Goal: Find specific page/section: Find specific page/section

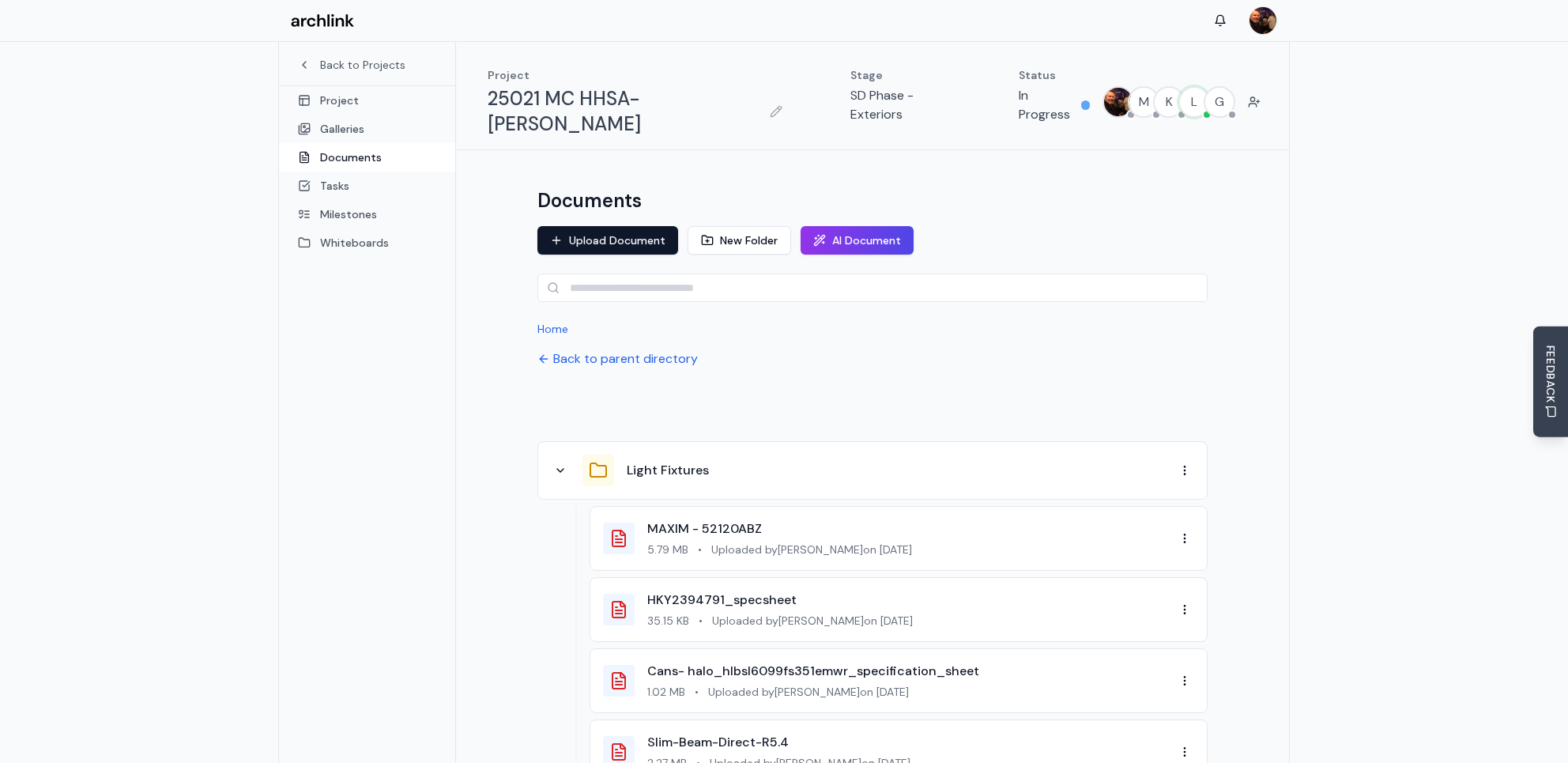
scroll to position [83, 0]
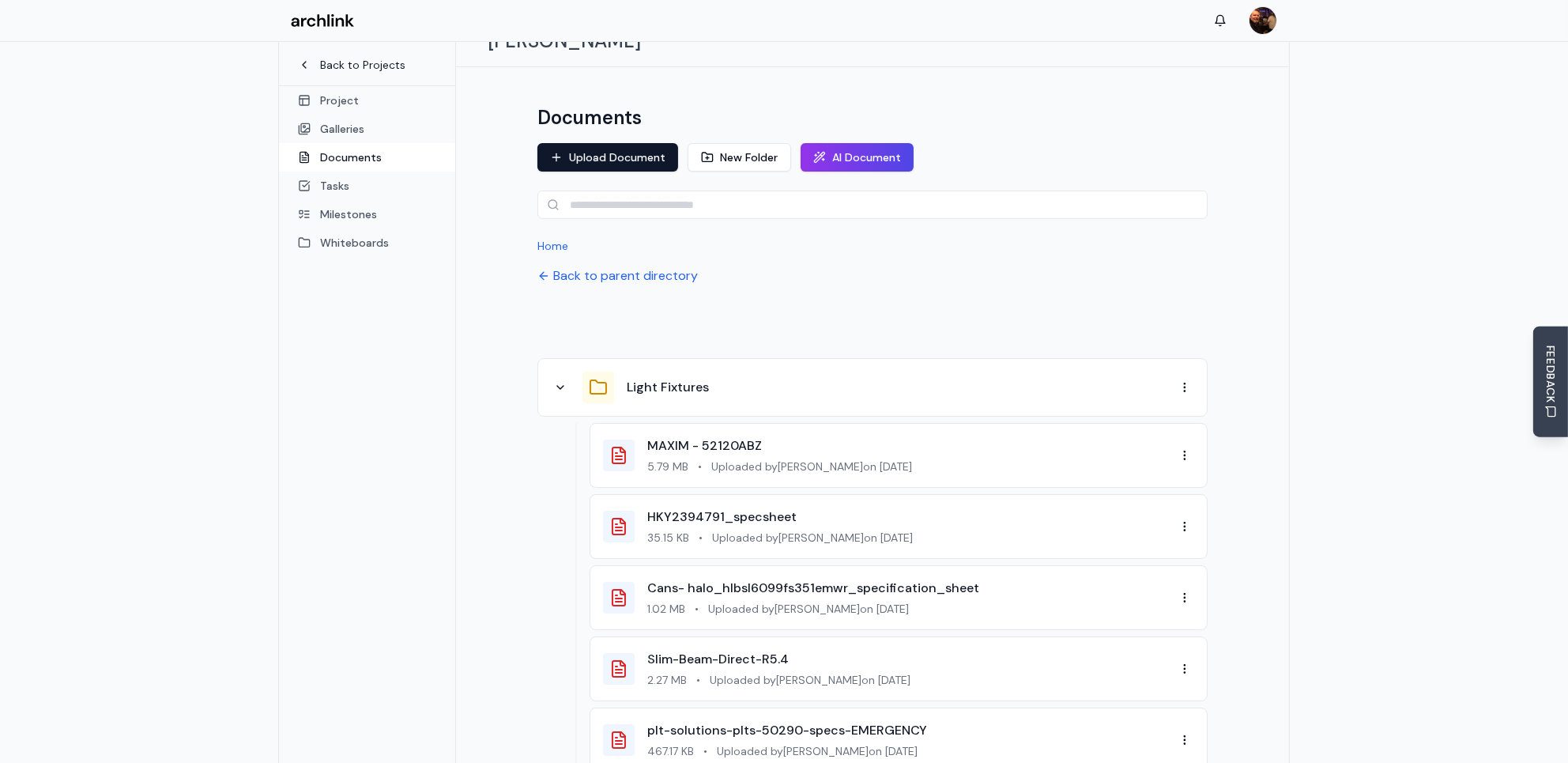
click at [363, 66] on link "Back to Projects" at bounding box center [367, 64] width 139 height 16
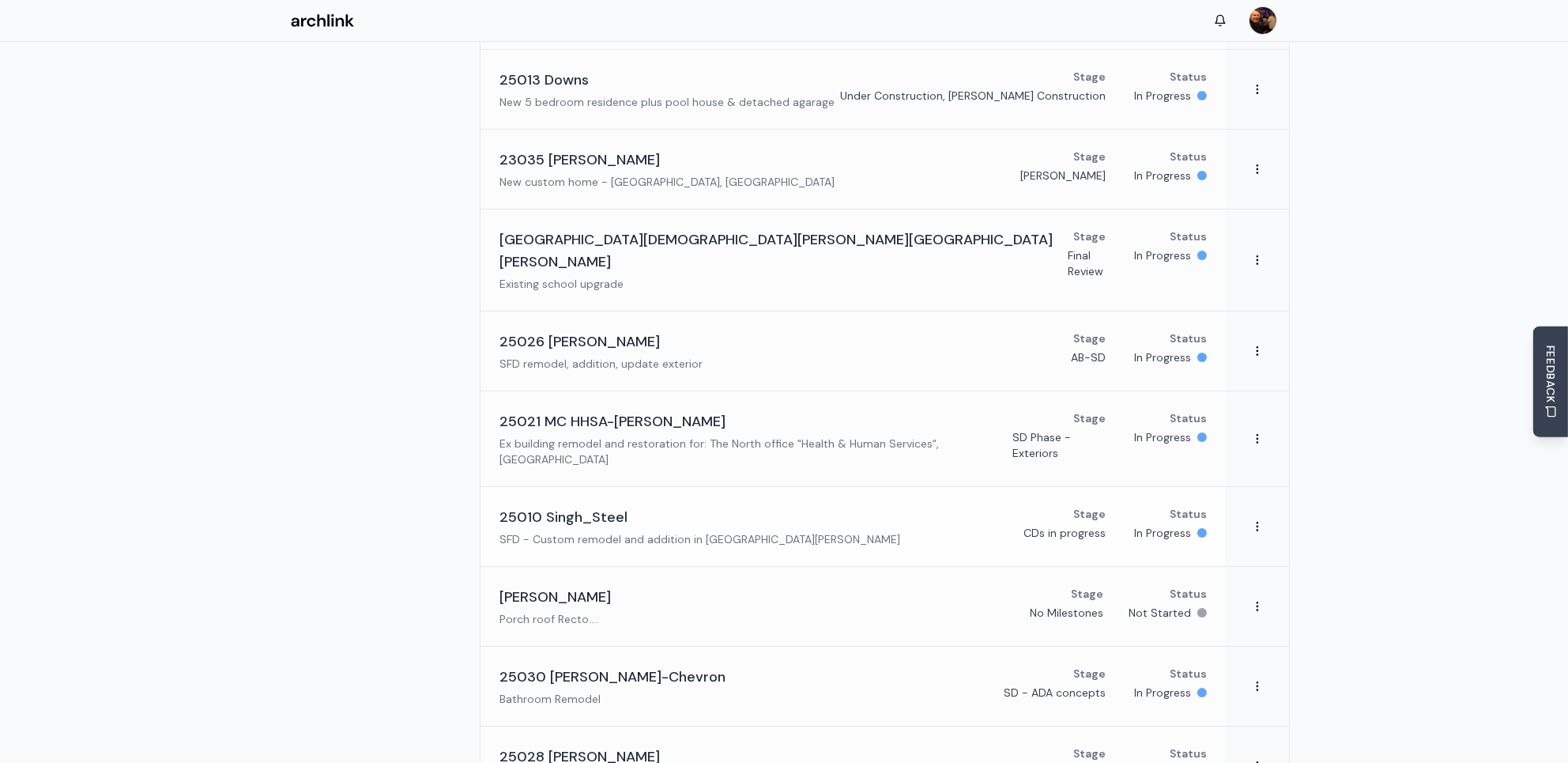
scroll to position [151, 0]
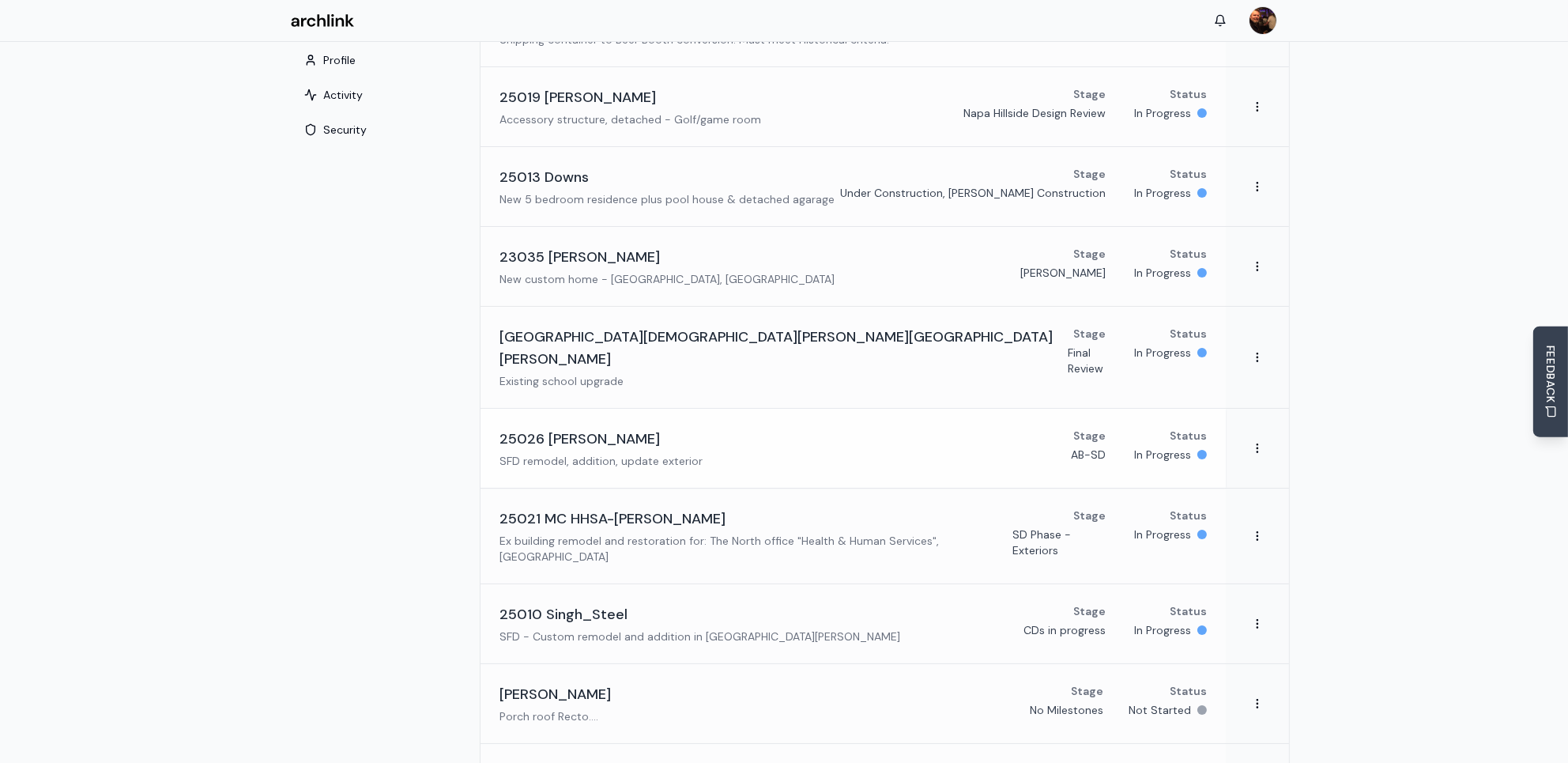
click at [604, 428] on h3 "25026 [PERSON_NAME]" at bounding box center [579, 439] width 161 height 22
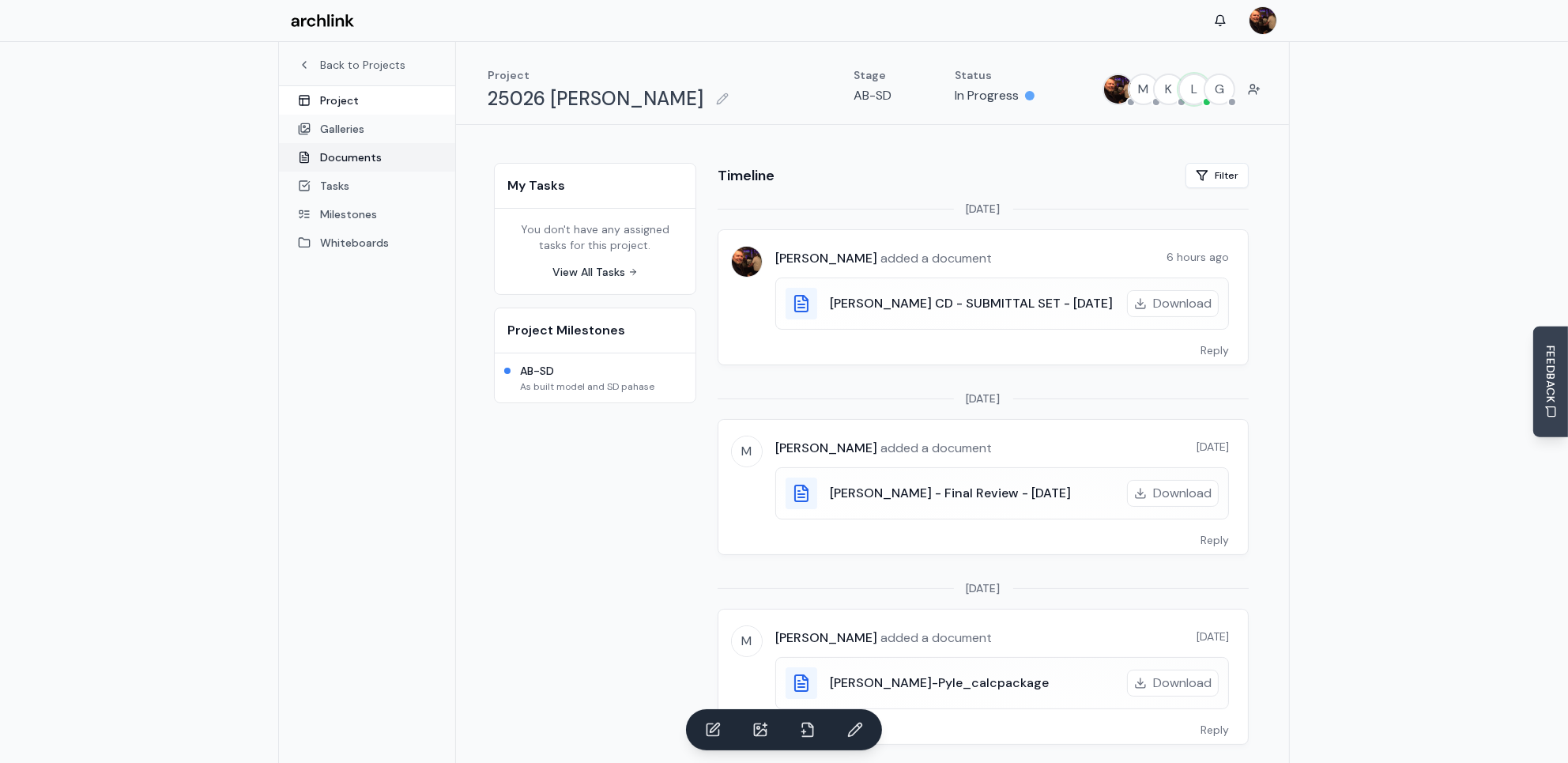
click at [354, 157] on link "Documents" at bounding box center [367, 157] width 176 height 28
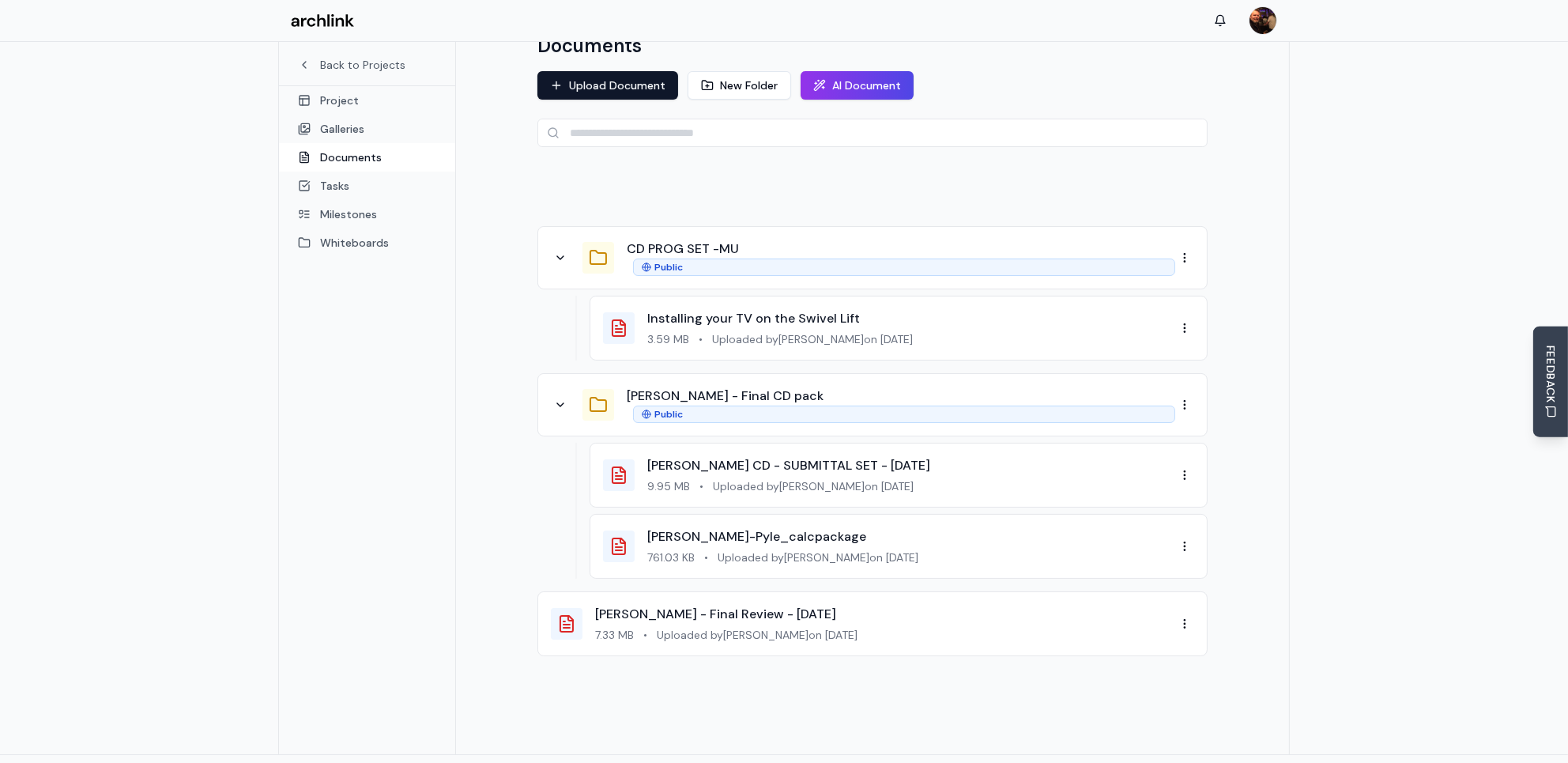
scroll to position [157, 0]
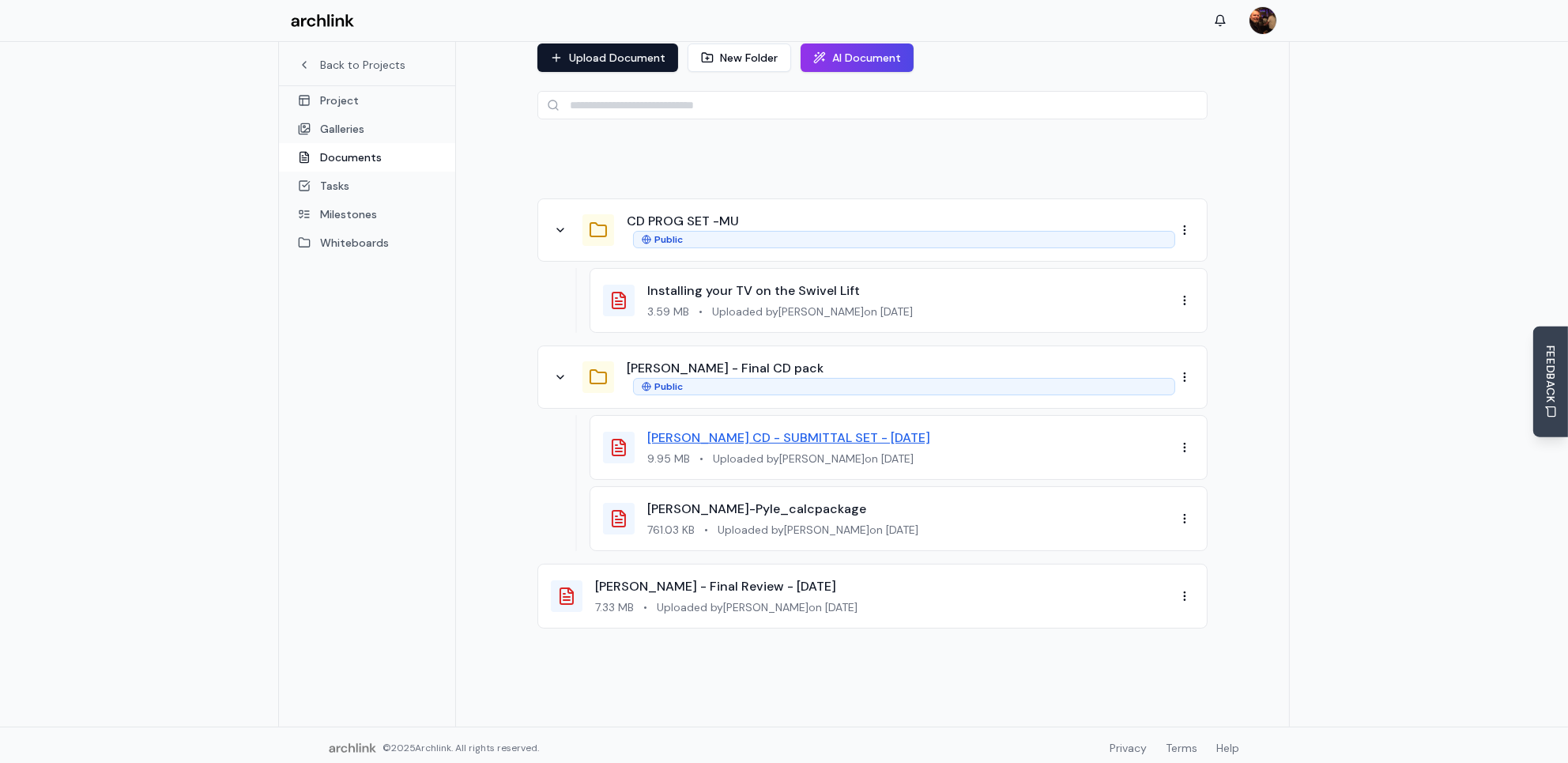
click at [809, 432] on link "[PERSON_NAME] CD - SUBMITTAL SET - [DATE]" at bounding box center [789, 438] width 283 height 17
click at [745, 507] on link "[PERSON_NAME]-Pyle_calcpackage" at bounding box center [756, 509] width 219 height 17
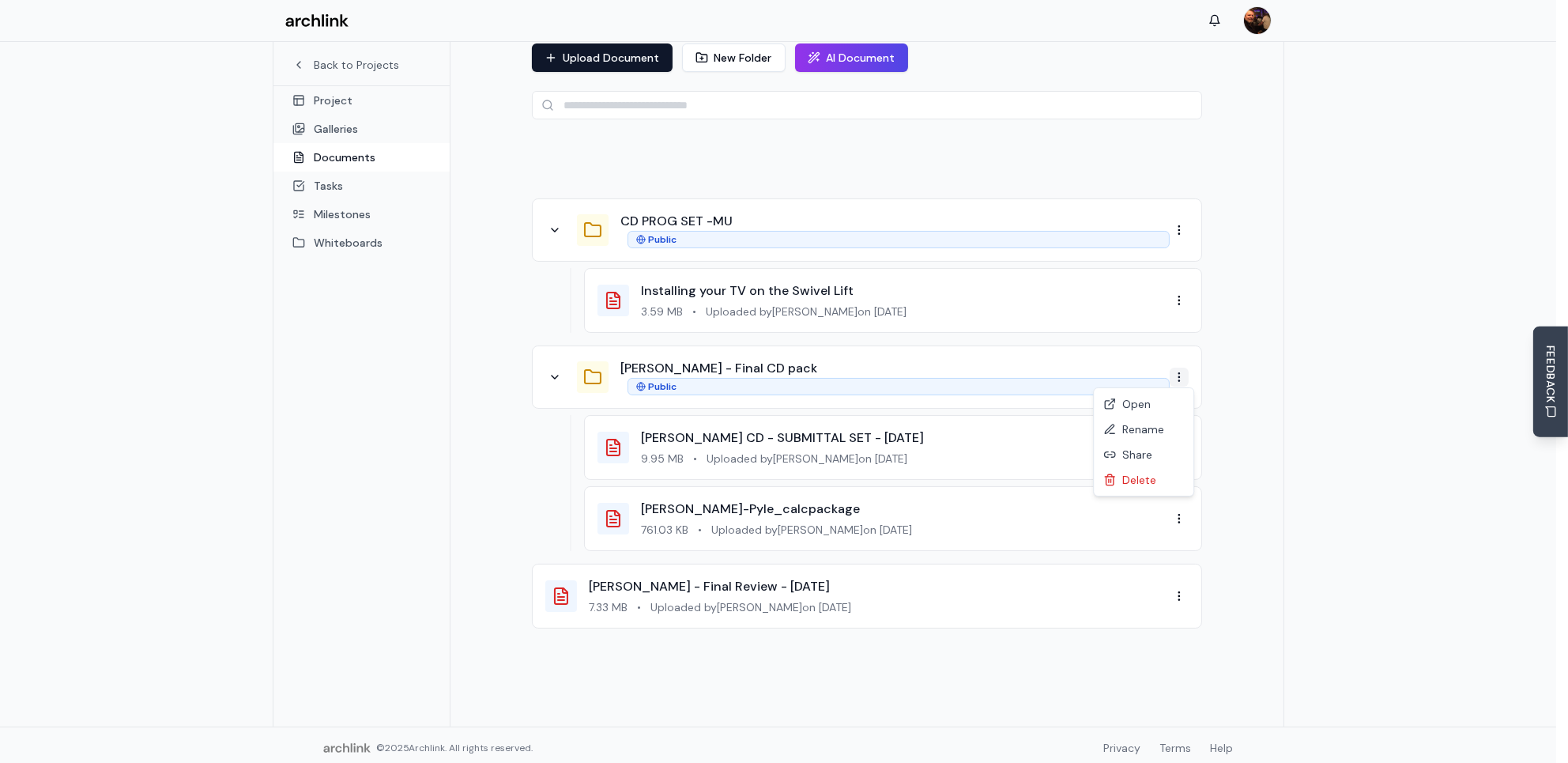
click at [1185, 375] on html "Back to Projects Project Galleries Documents Tasks Milestones Whiteboards Proje…" at bounding box center [784, 306] width 1568 height 926
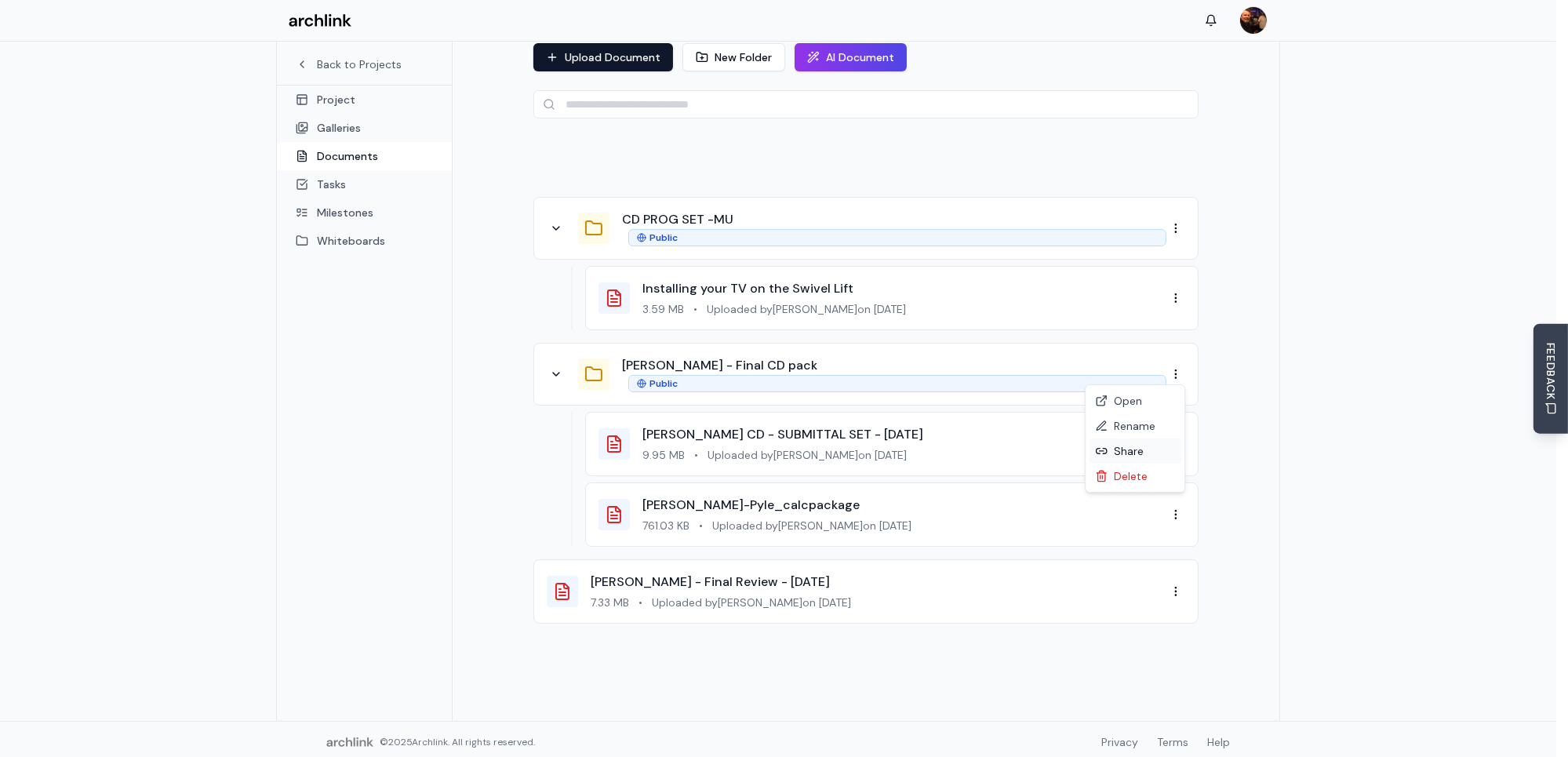
click at [1124, 452] on div "Share" at bounding box center [1135, 451] width 93 height 26
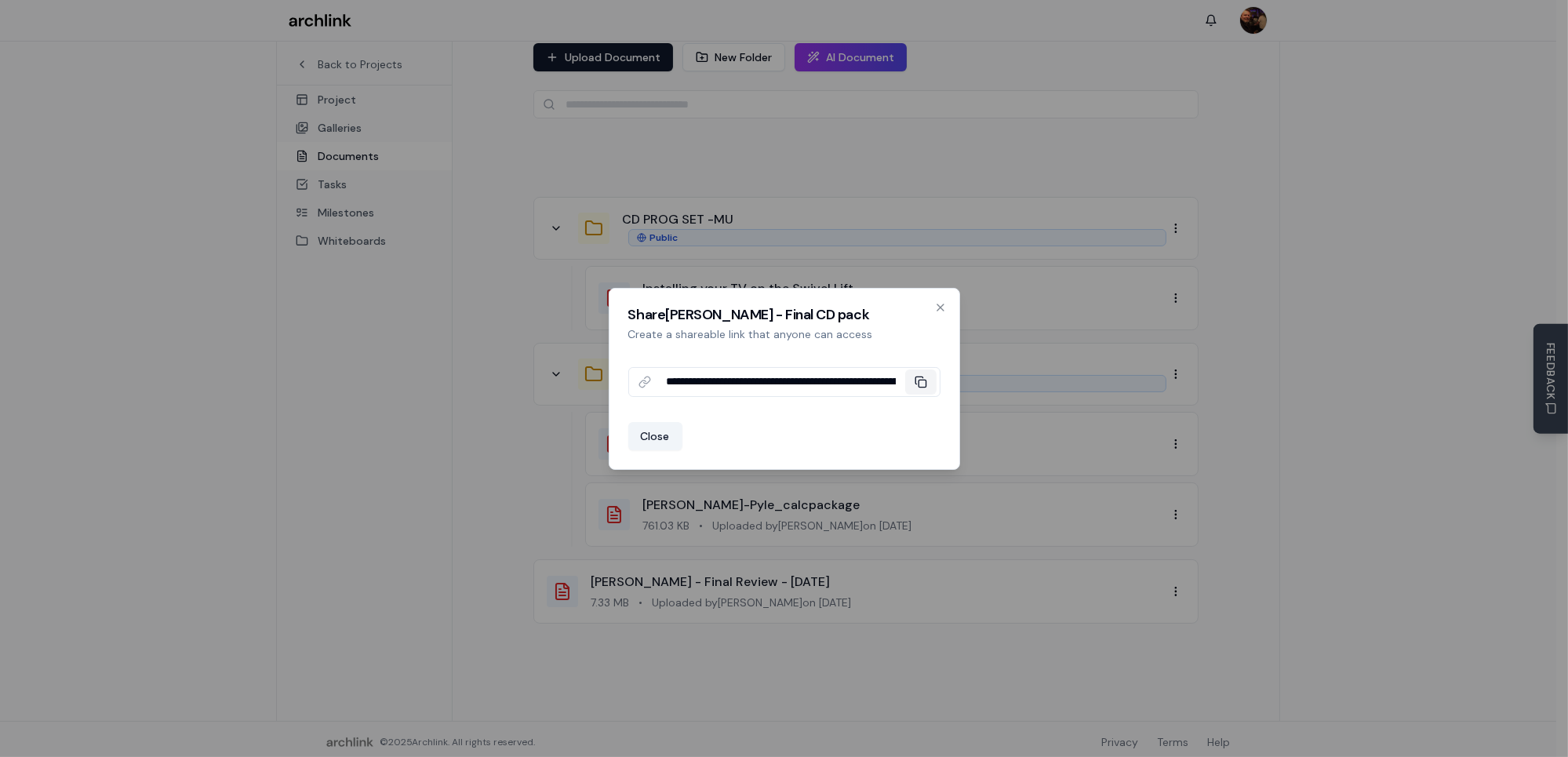
click at [922, 382] on icon at bounding box center [921, 382] width 13 height 13
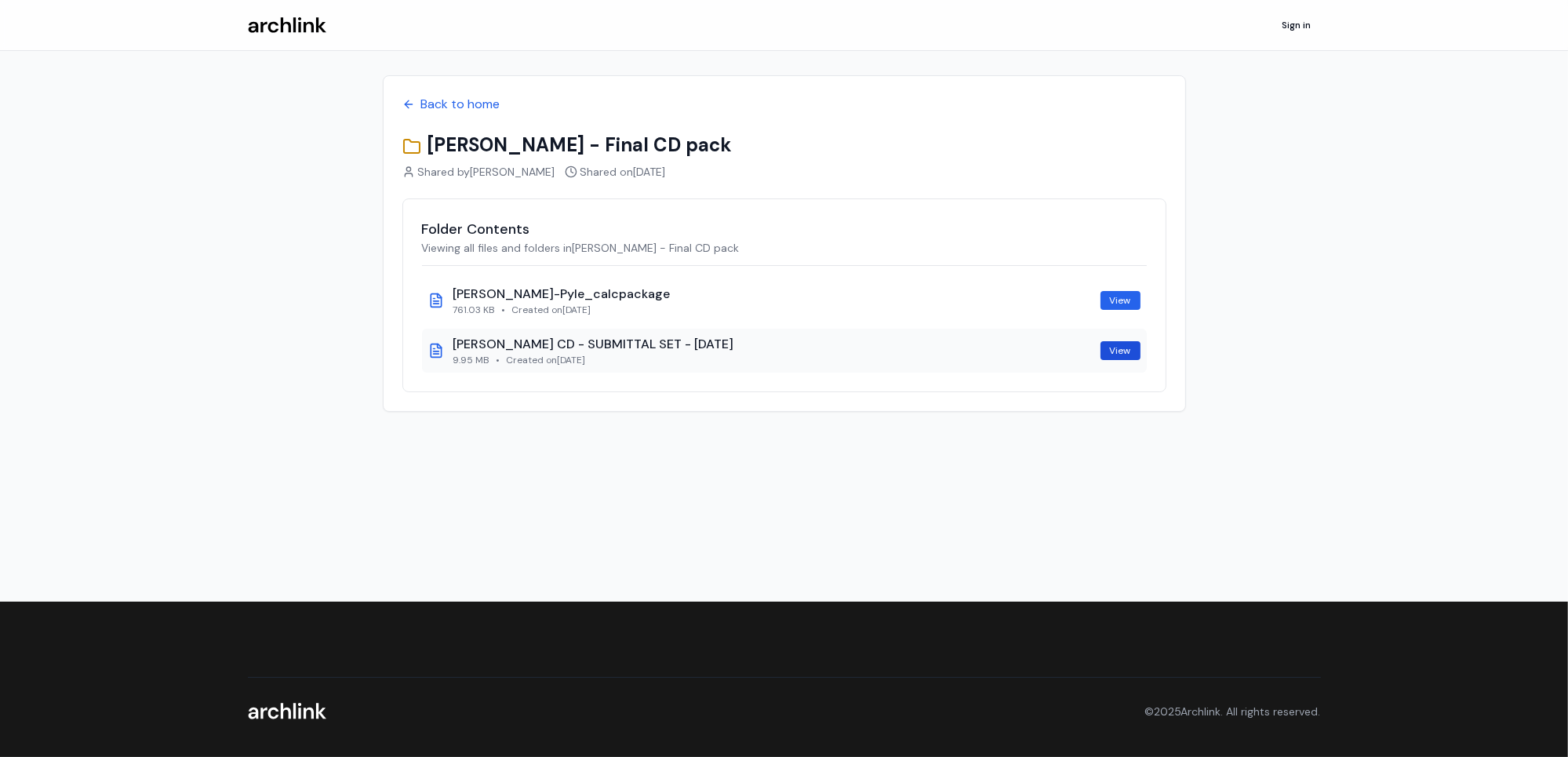
click at [1110, 348] on link "View" at bounding box center [1121, 351] width 40 height 19
